Goal: Browse casually

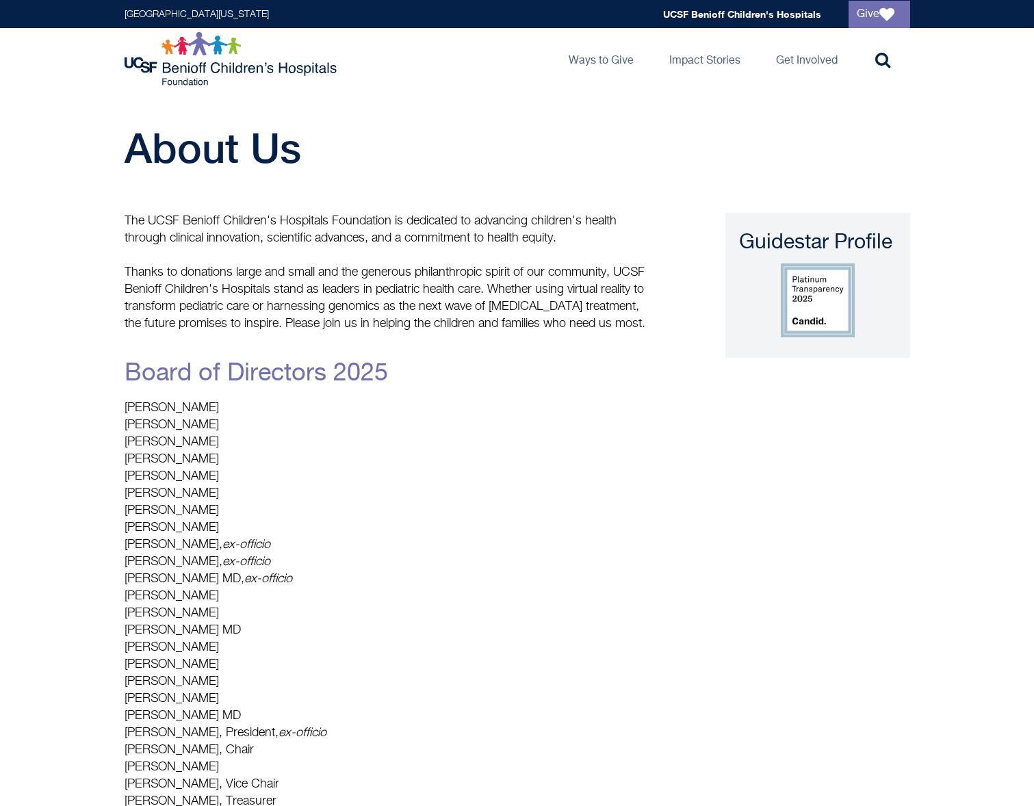
click at [238, 71] on img at bounding box center [232, 58] width 215 height 55
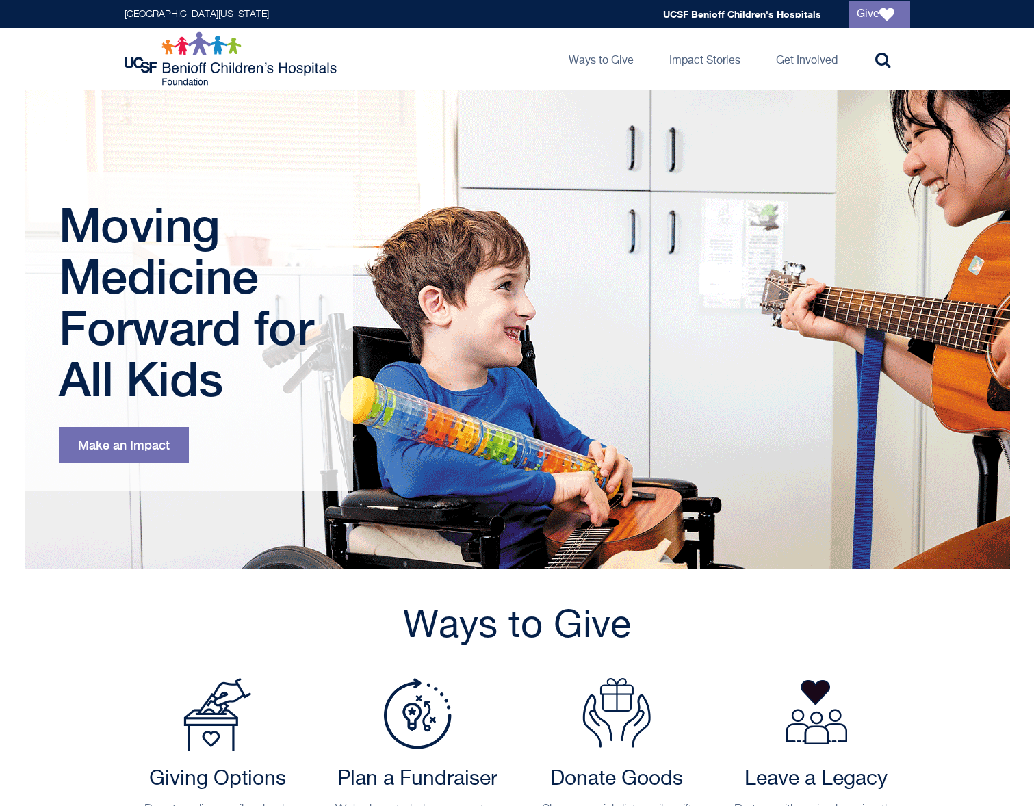
click at [343, 318] on div "Moving Medicine Forward for All Kids Make an Impact" at bounding box center [189, 331] width 328 height 319
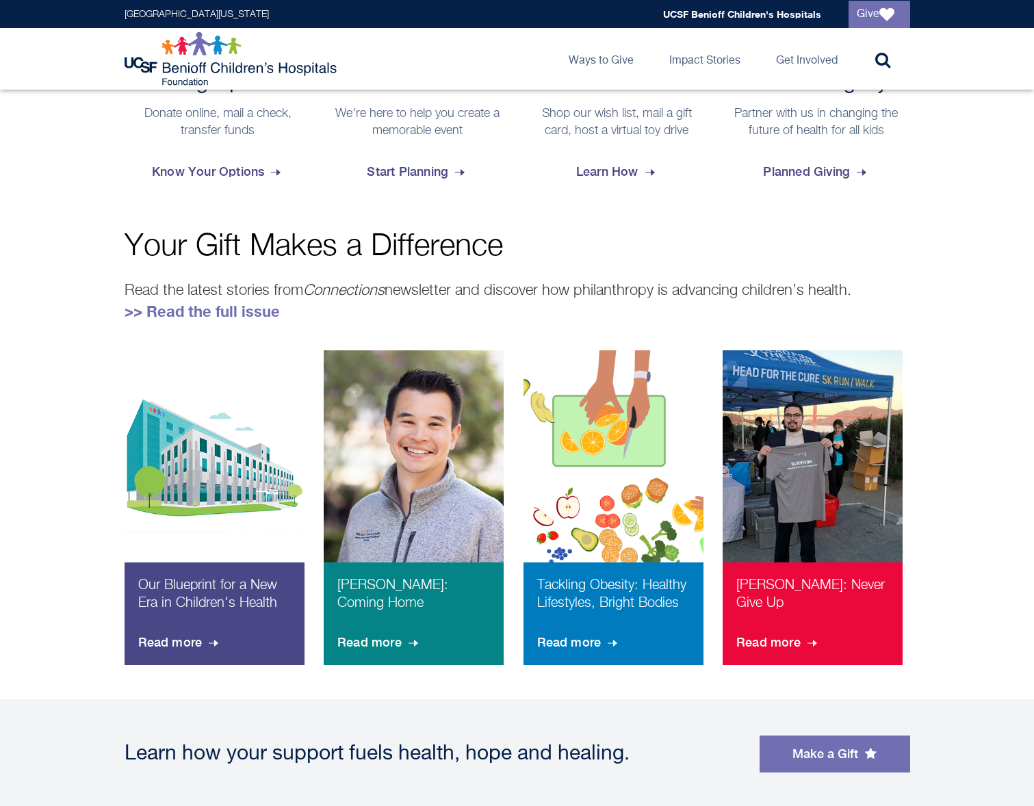
scroll to position [901, 0]
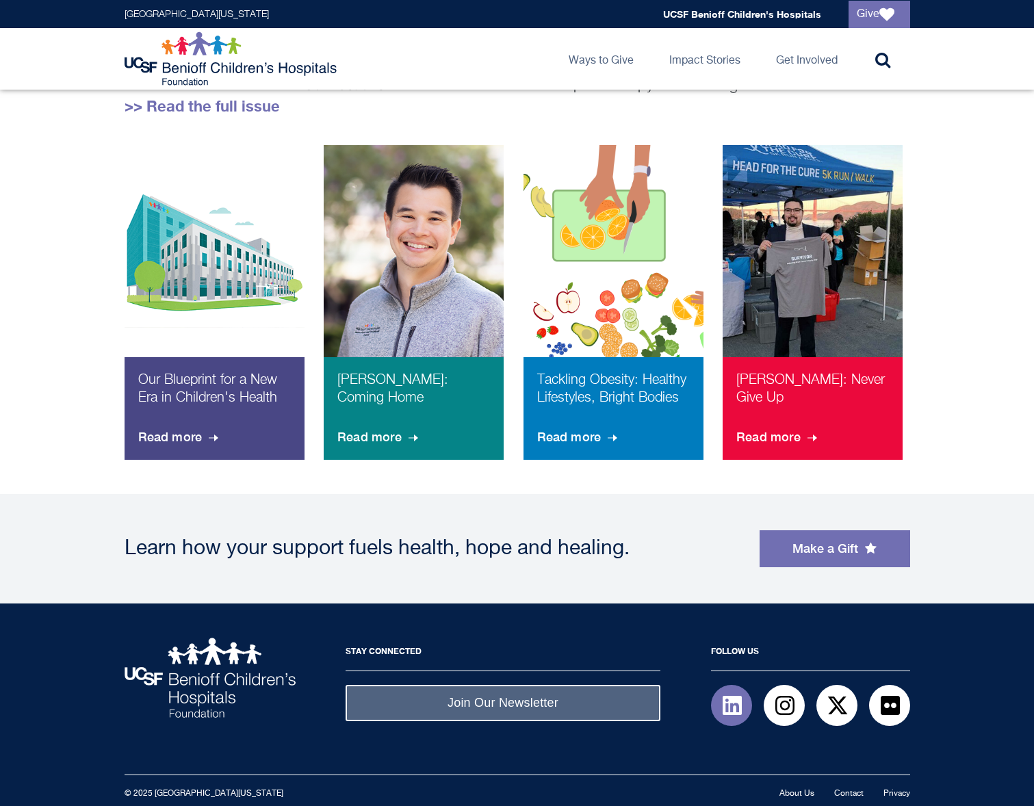
click at [733, 701] on span at bounding box center [732, 705] width 22 height 22
click at [498, 654] on h2 "Stay Connected" at bounding box center [502, 655] width 315 height 34
